Goal: Use online tool/utility: Utilize a website feature to perform a specific function

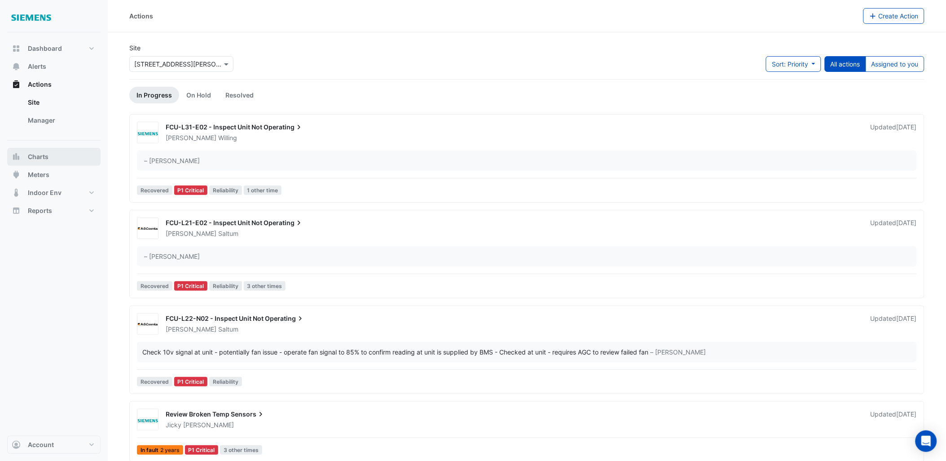
click at [62, 160] on button "Charts" at bounding box center [53, 157] width 93 height 18
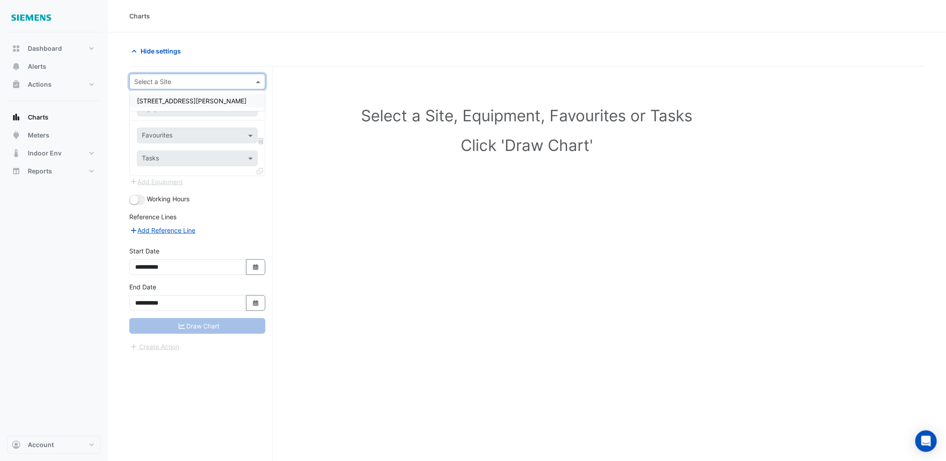
click at [240, 84] on input "text" at bounding box center [188, 81] width 108 height 9
click at [217, 99] on div "[STREET_ADDRESS][PERSON_NAME]" at bounding box center [197, 100] width 135 height 13
click at [224, 108] on input "text" at bounding box center [188, 108] width 93 height 9
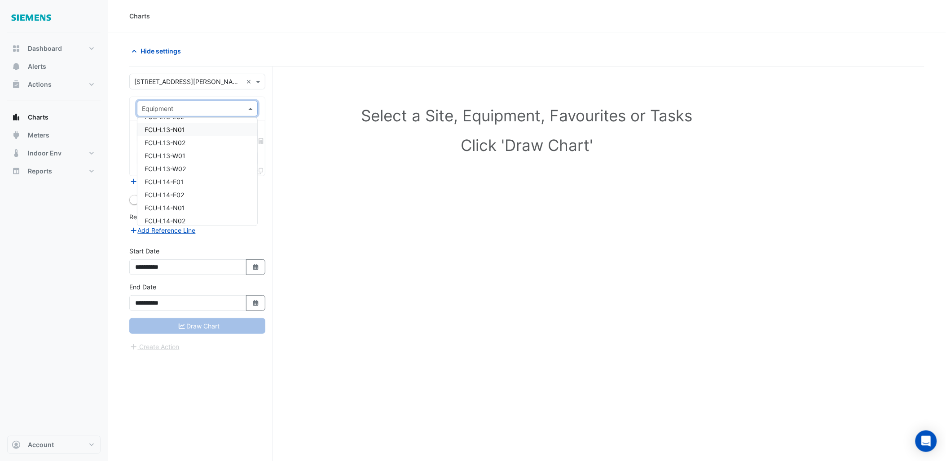
scroll to position [2157, 0]
click at [190, 192] on div "FCU-L14-W02" at bounding box center [197, 197] width 120 height 13
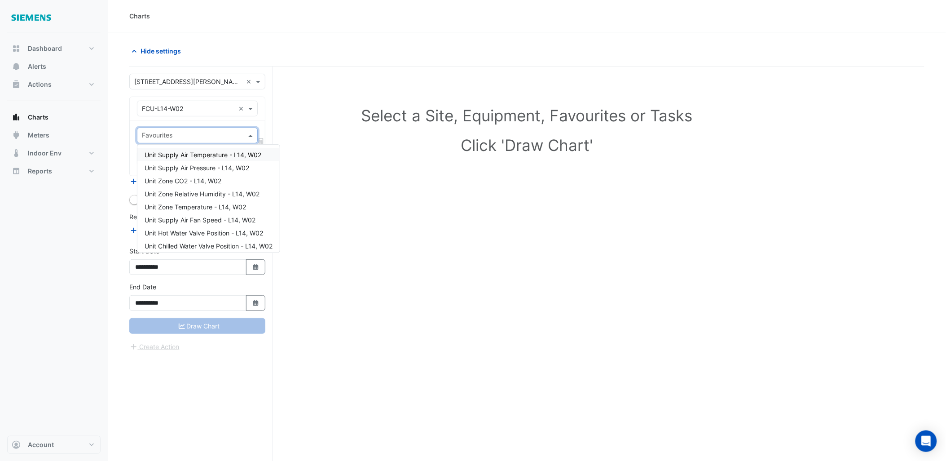
click at [250, 138] on span at bounding box center [251, 135] width 11 height 9
click at [228, 204] on span "Unit Zone Temperature - L14, W02" at bounding box center [196, 207] width 102 height 8
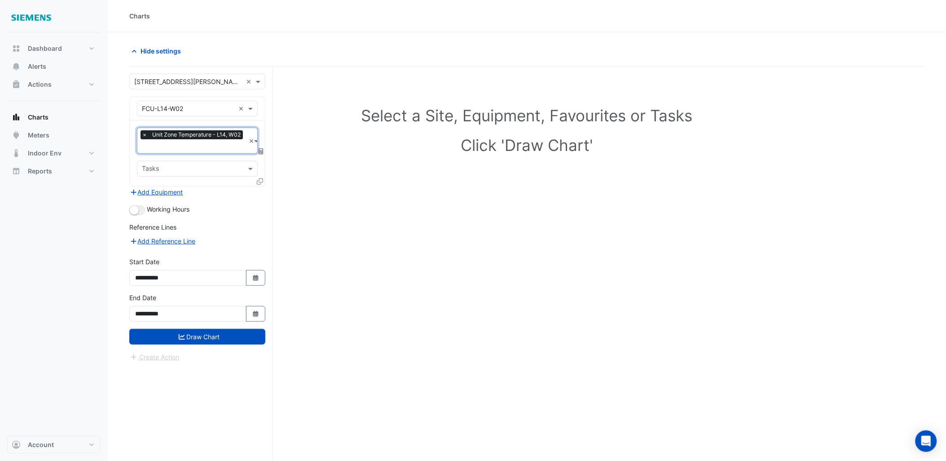
click at [228, 170] on input "text" at bounding box center [192, 169] width 101 height 9
click at [230, 169] on input "text" at bounding box center [192, 169] width 101 height 9
click at [419, 233] on div "Select a Site, Equipment, Favourites or Tasks Click 'Draw Chart'" at bounding box center [526, 280] width 795 height 428
click at [256, 277] on icon "button" at bounding box center [255, 278] width 5 height 6
select select "*"
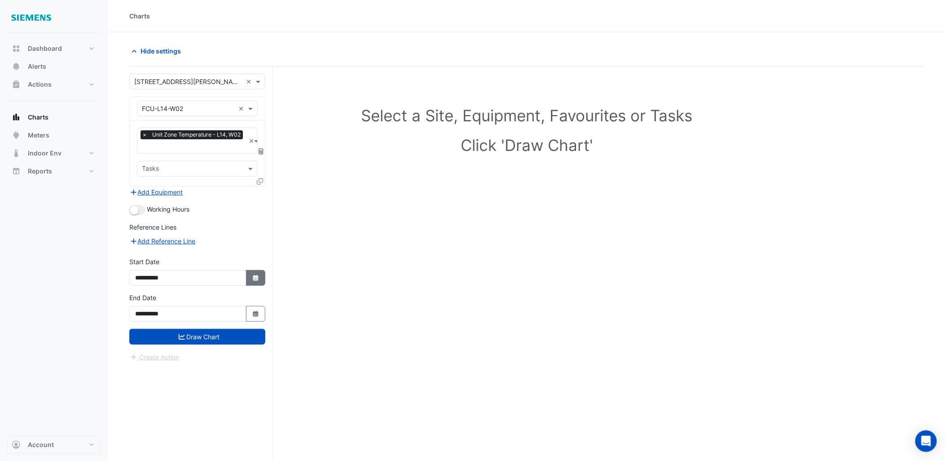
select select "****"
click at [142, 185] on div "1" at bounding box center [144, 186] width 14 height 14
type input "**********"
drag, startPoint x: 252, startPoint y: 315, endPoint x: 245, endPoint y: 298, distance: 19.1
click at [252, 315] on button "Select Date" at bounding box center [256, 314] width 20 height 16
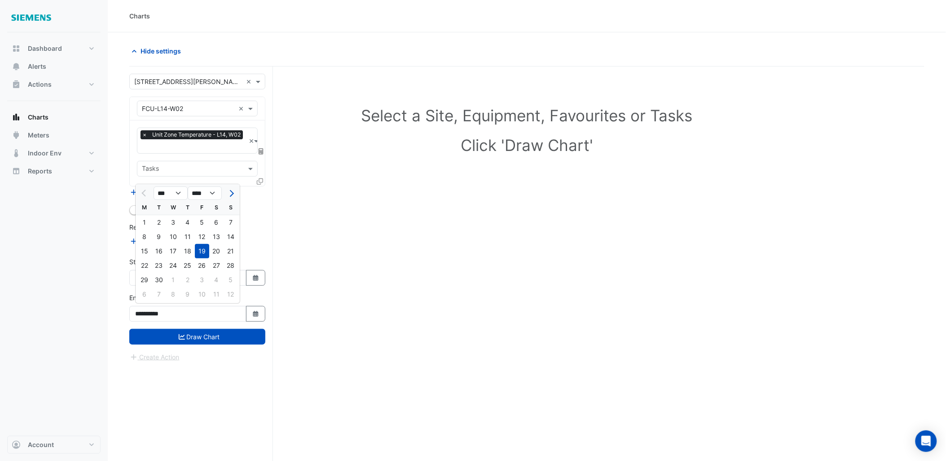
drag, startPoint x: 141, startPoint y: 252, endPoint x: 146, endPoint y: 252, distance: 4.6
click at [141, 252] on div "15" at bounding box center [144, 251] width 14 height 14
type input "**********"
click at [254, 275] on icon "button" at bounding box center [255, 278] width 5 height 6
select select "*"
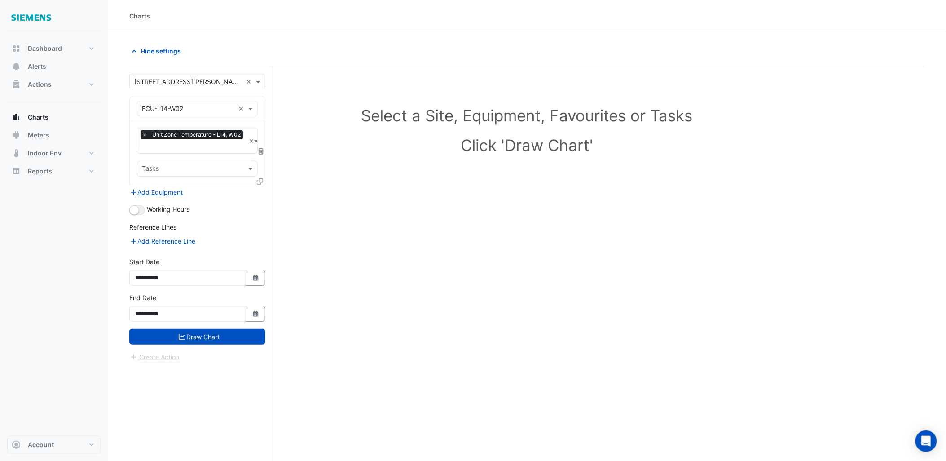
select select "****"
click at [141, 213] on div "15" at bounding box center [144, 215] width 14 height 14
type input "**********"
click at [251, 312] on button "Select Date" at bounding box center [256, 314] width 20 height 16
click at [203, 253] on div "19" at bounding box center [202, 251] width 14 height 14
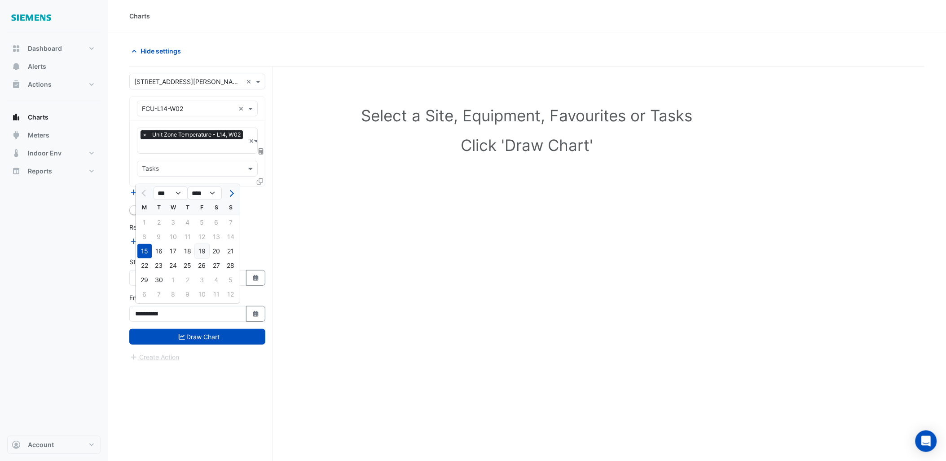
type input "**********"
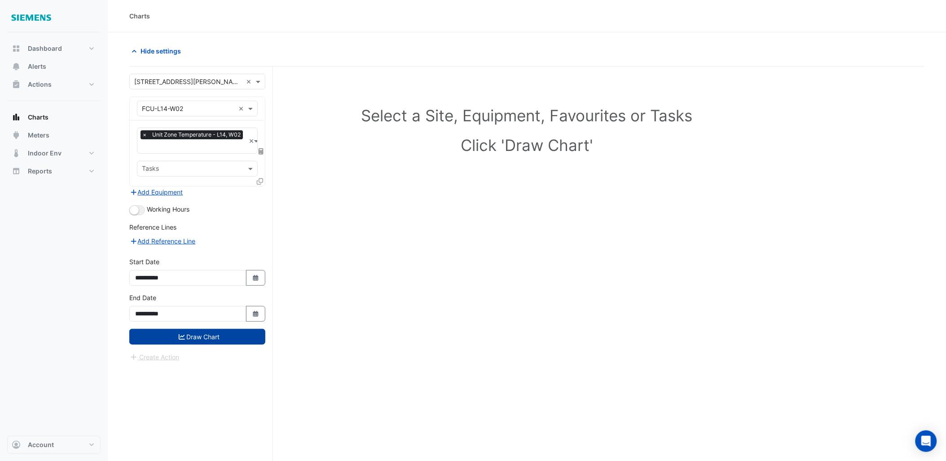
click at [213, 333] on button "Draw Chart" at bounding box center [197, 337] width 136 height 16
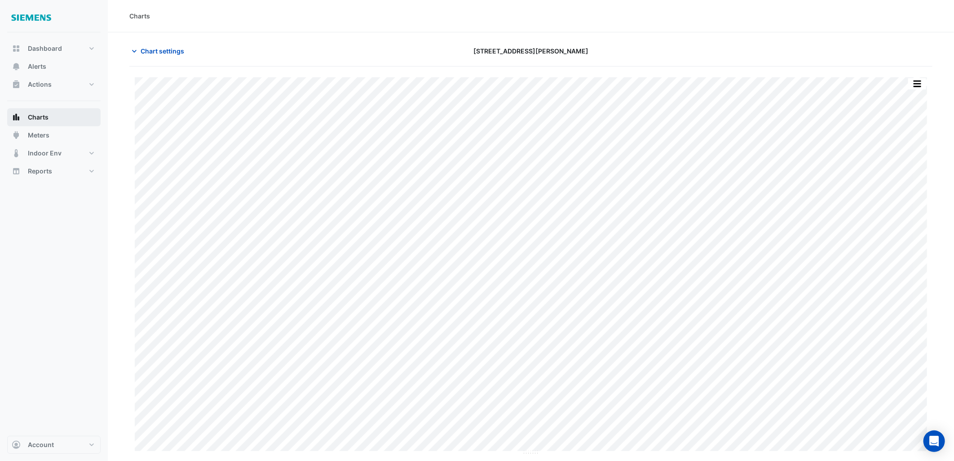
click at [53, 114] on button "Charts" at bounding box center [53, 117] width 93 height 18
click at [171, 53] on span "Chart settings" at bounding box center [163, 50] width 44 height 9
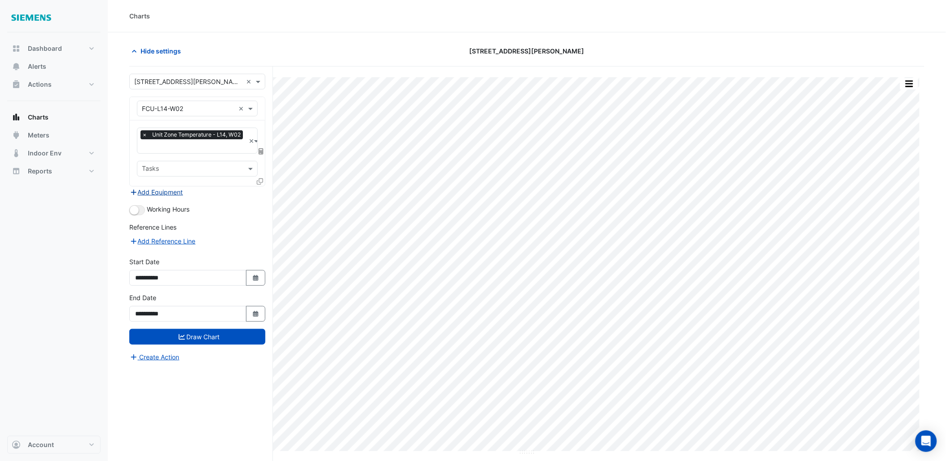
click at [168, 192] on button "Add Equipment" at bounding box center [156, 192] width 54 height 10
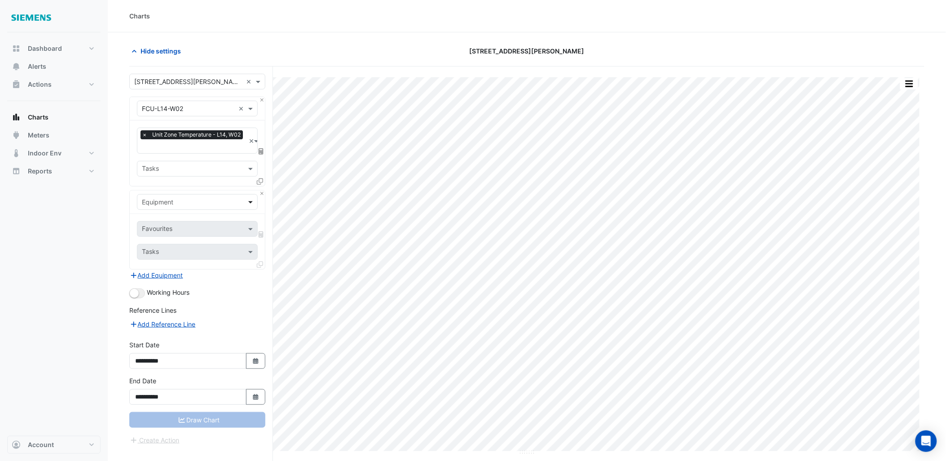
click at [253, 199] on span at bounding box center [251, 201] width 11 height 9
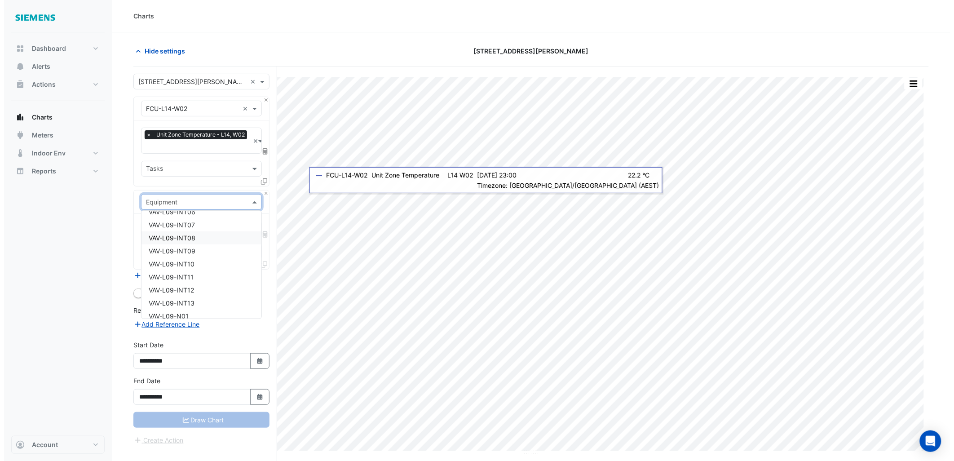
scroll to position [11871, 0]
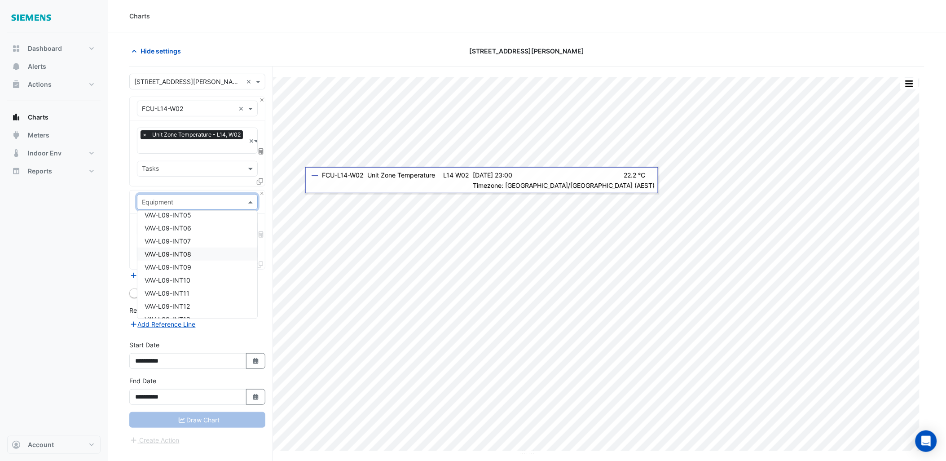
click at [186, 250] on span "VAV-L09-INT08" at bounding box center [168, 254] width 47 height 8
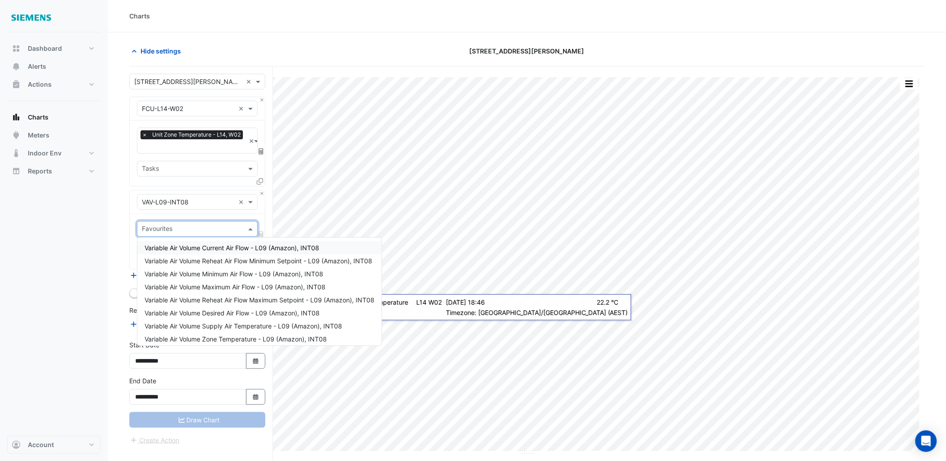
click at [234, 228] on input "text" at bounding box center [192, 229] width 101 height 9
click at [252, 337] on span "Variable Air Volume Zone Temperature - L09 (Amazon), INT08" at bounding box center [236, 339] width 182 height 8
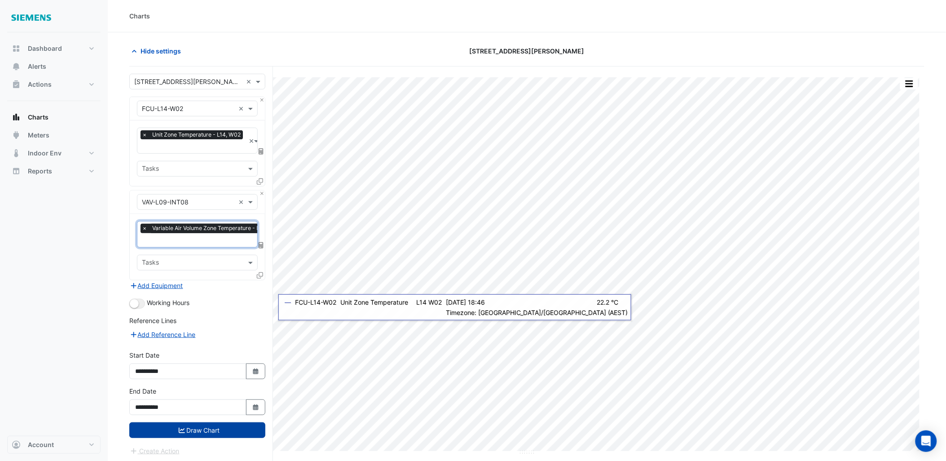
click at [222, 428] on button "Draw Chart" at bounding box center [197, 430] width 136 height 16
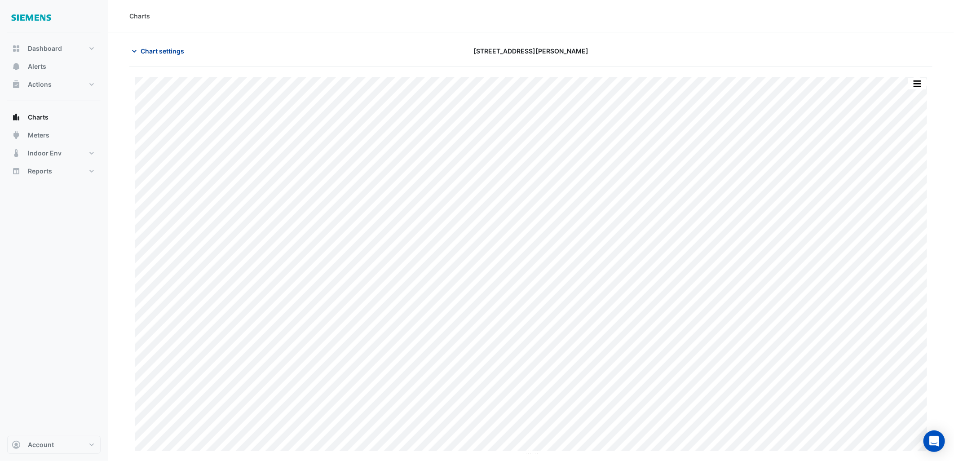
click at [138, 49] on icon "button" at bounding box center [134, 51] width 9 height 9
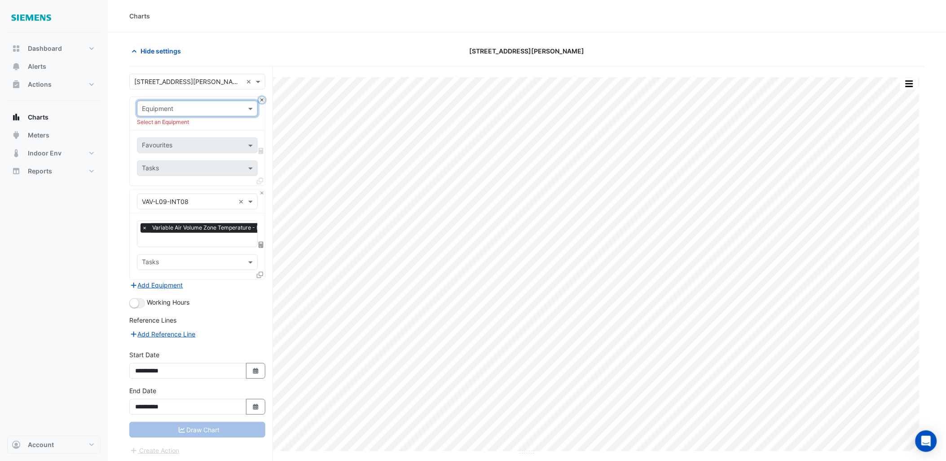
click at [260, 100] on button "Close" at bounding box center [262, 100] width 6 height 6
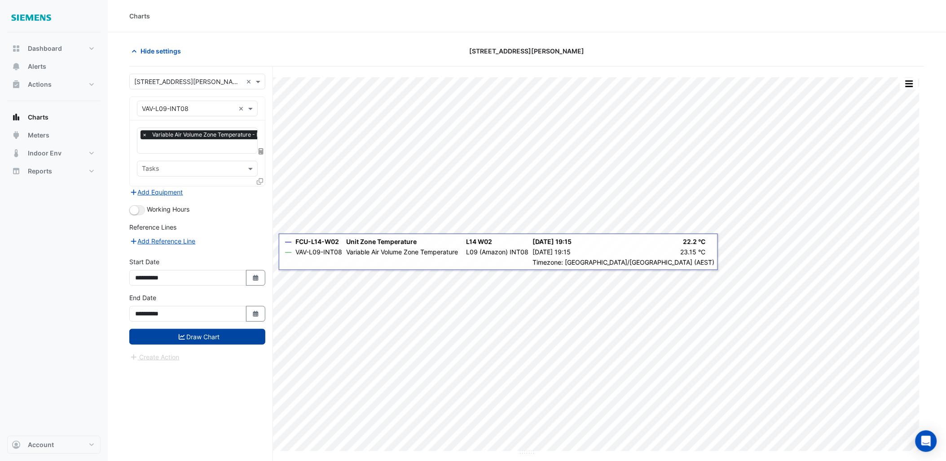
click at [212, 339] on button "Draw Chart" at bounding box center [197, 337] width 136 height 16
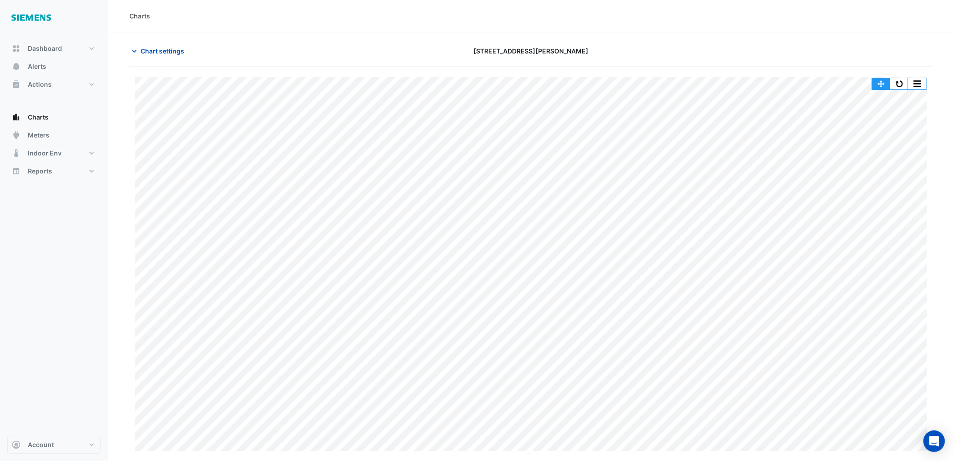
click at [873, 87] on button "button" at bounding box center [881, 83] width 18 height 11
click at [911, 88] on button "button" at bounding box center [917, 83] width 18 height 11
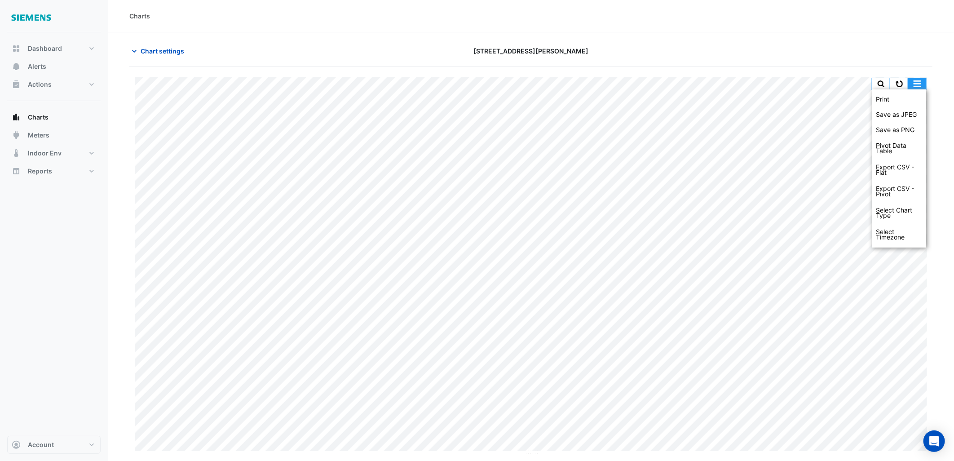
drag, startPoint x: 921, startPoint y: 85, endPoint x: 913, endPoint y: 88, distance: 8.9
click at [921, 84] on button "button" at bounding box center [917, 83] width 18 height 11
click at [132, 48] on icon "button" at bounding box center [134, 51] width 9 height 9
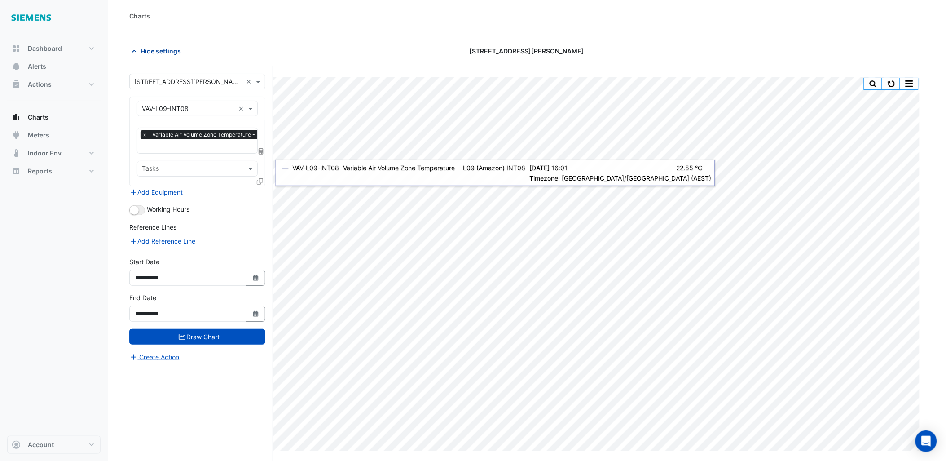
click at [132, 54] on icon "button" at bounding box center [134, 51] width 9 height 9
